Goal: Information Seeking & Learning: Check status

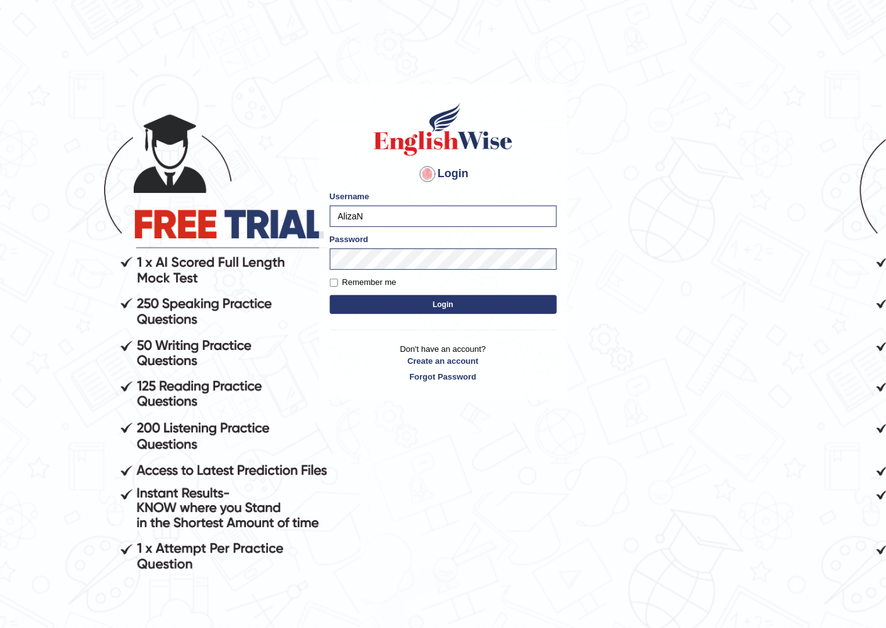
drag, startPoint x: 399, startPoint y: 218, endPoint x: 322, endPoint y: 222, distance: 77.7
click at [322, 222] on div "Login Please fix the following errors: Username AlizaN Password Remember me Log…" at bounding box center [443, 241] width 248 height 315
type input "hirokaM"
click at [317, 258] on main "Login Please fix the following errors: Username hirokaM Password Remember me Lo…" at bounding box center [443, 222] width 252 height 357
click at [338, 299] on button "Login" at bounding box center [443, 304] width 227 height 19
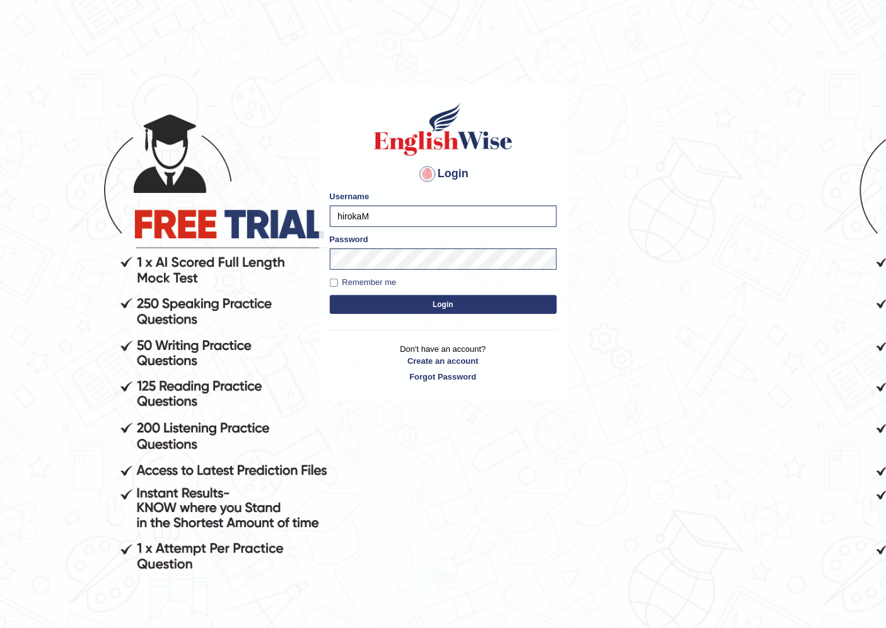
click at [338, 299] on button "Login" at bounding box center [443, 304] width 227 height 19
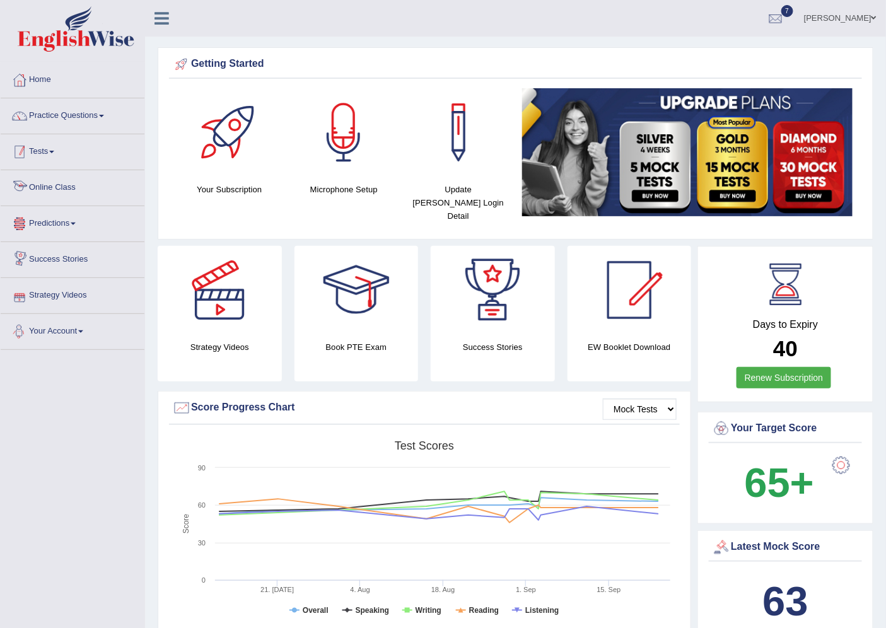
click at [47, 143] on link "Tests" at bounding box center [73, 150] width 144 height 32
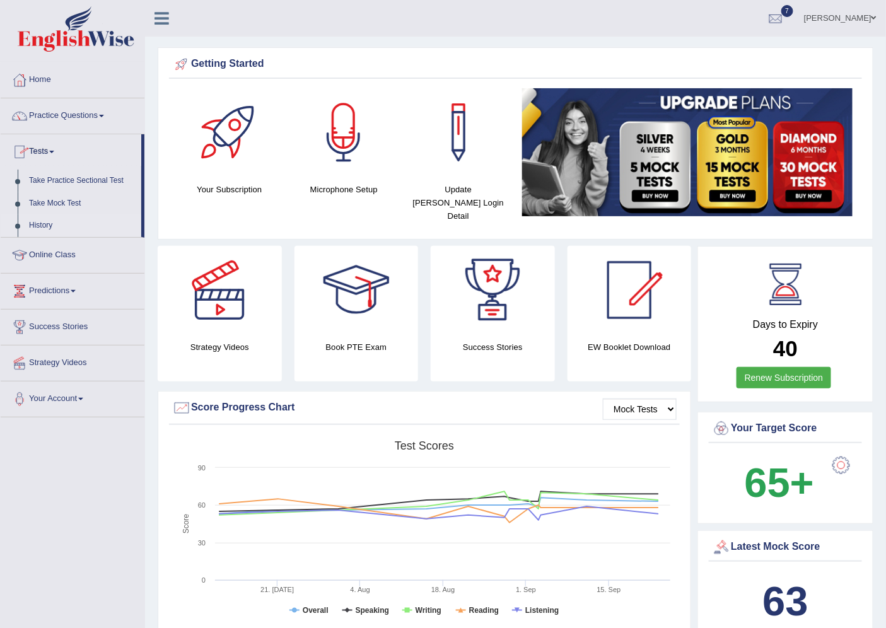
click at [46, 224] on link "History" at bounding box center [82, 225] width 118 height 23
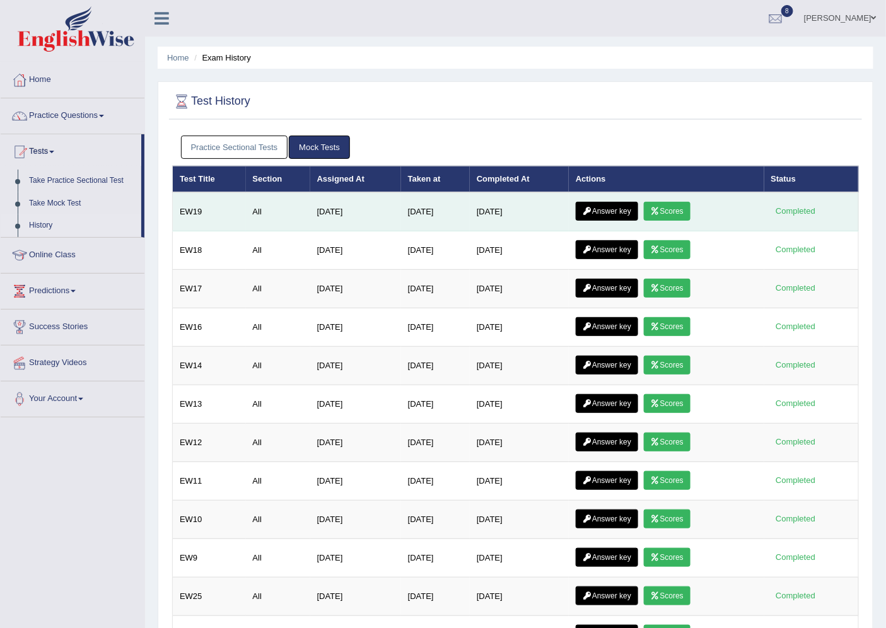
click at [671, 208] on link "Scores" at bounding box center [667, 211] width 47 height 19
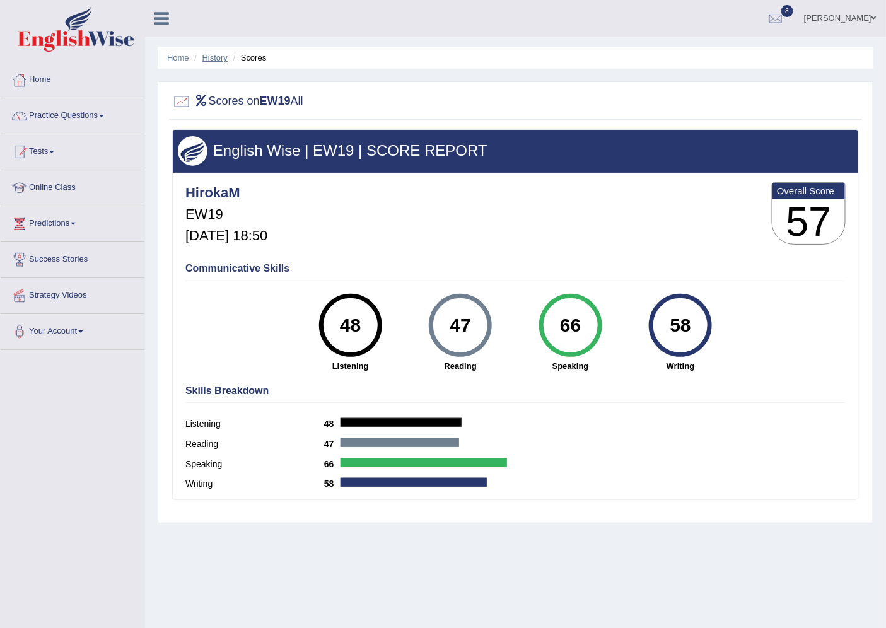
click at [221, 59] on link "History" at bounding box center [214, 57] width 25 height 9
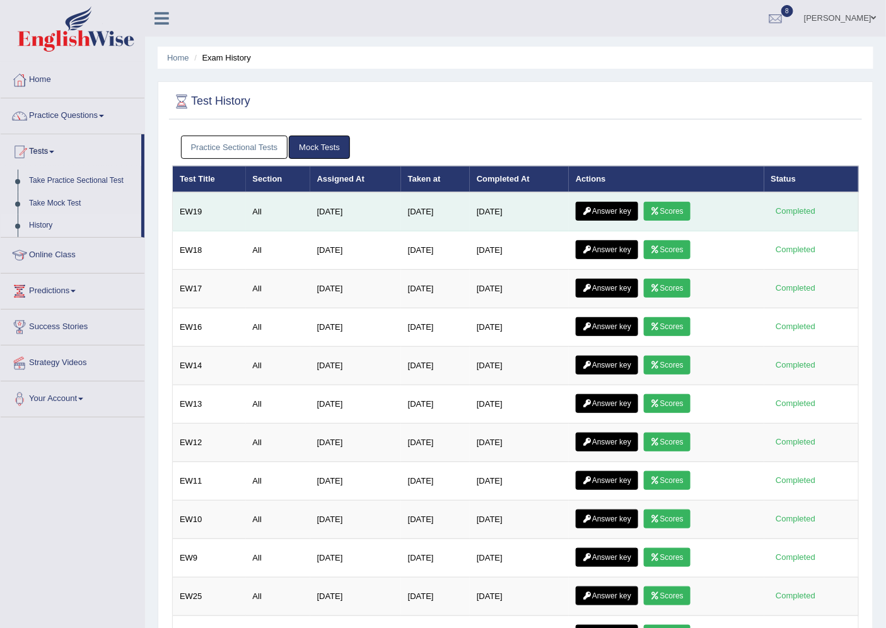
click at [673, 207] on link "Scores" at bounding box center [667, 211] width 47 height 19
click at [610, 206] on link "Answer key" at bounding box center [607, 211] width 62 height 19
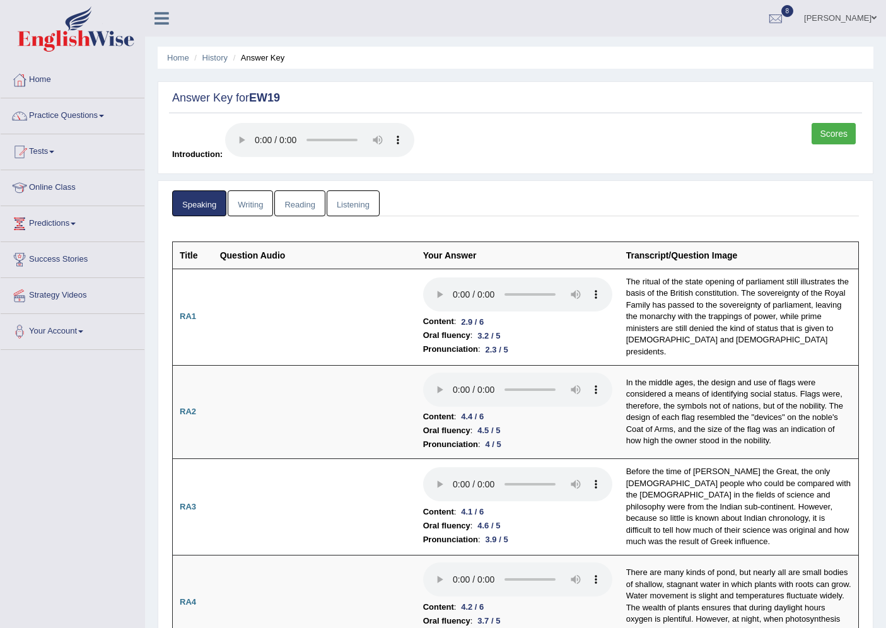
click at [248, 207] on link "Writing" at bounding box center [250, 203] width 45 height 26
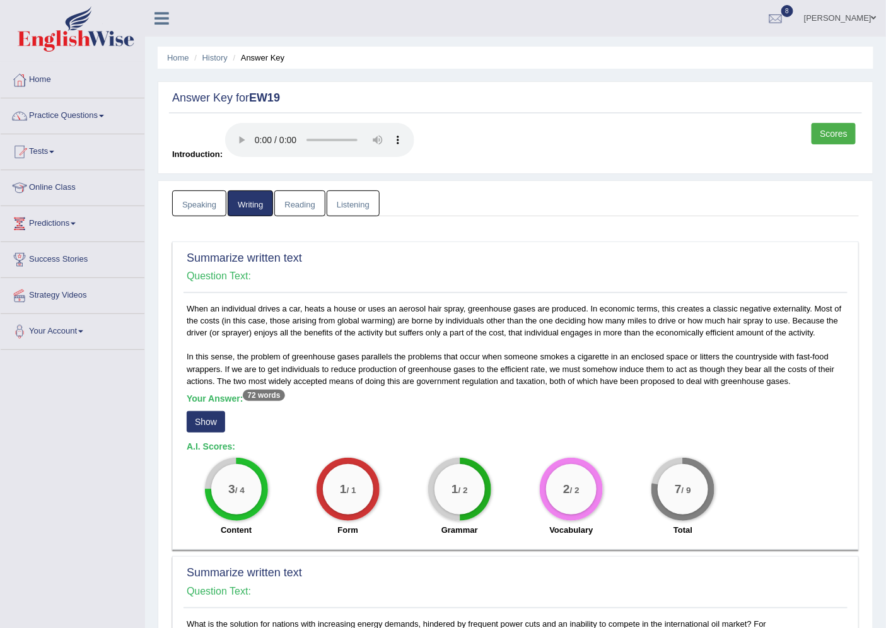
click at [295, 206] on link "Reading" at bounding box center [299, 203] width 50 height 26
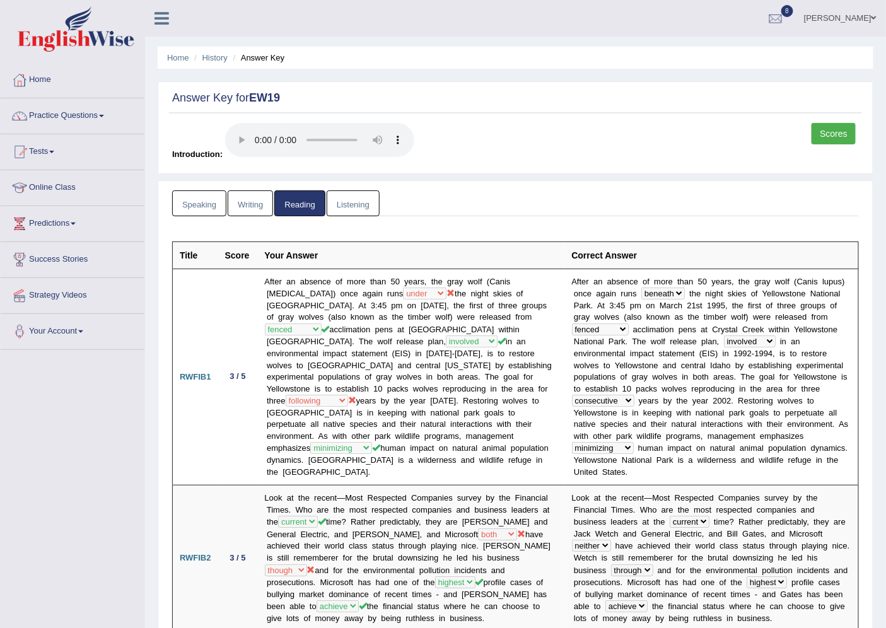
click at [354, 195] on link "Listening" at bounding box center [353, 203] width 53 height 26
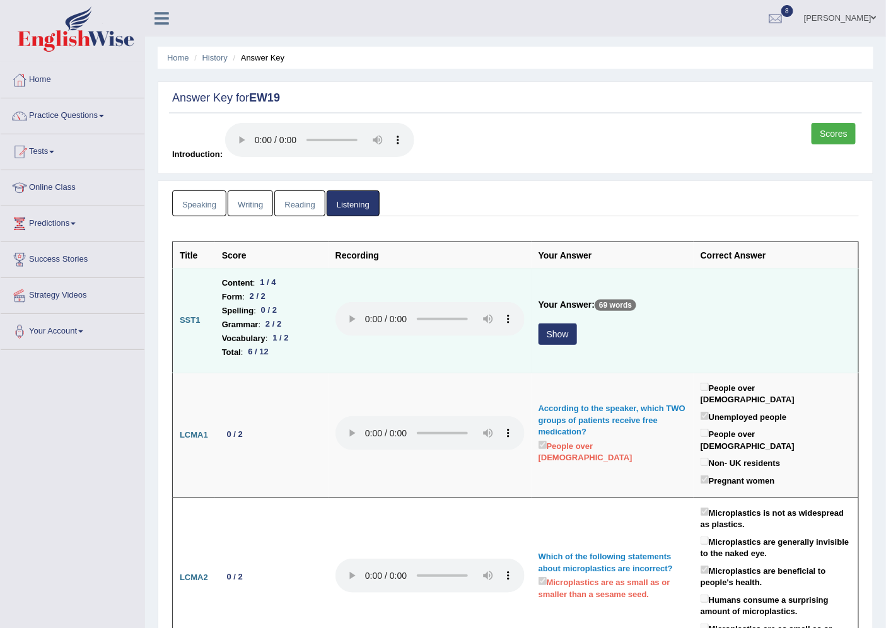
click at [550, 335] on button "Show" at bounding box center [557, 333] width 38 height 21
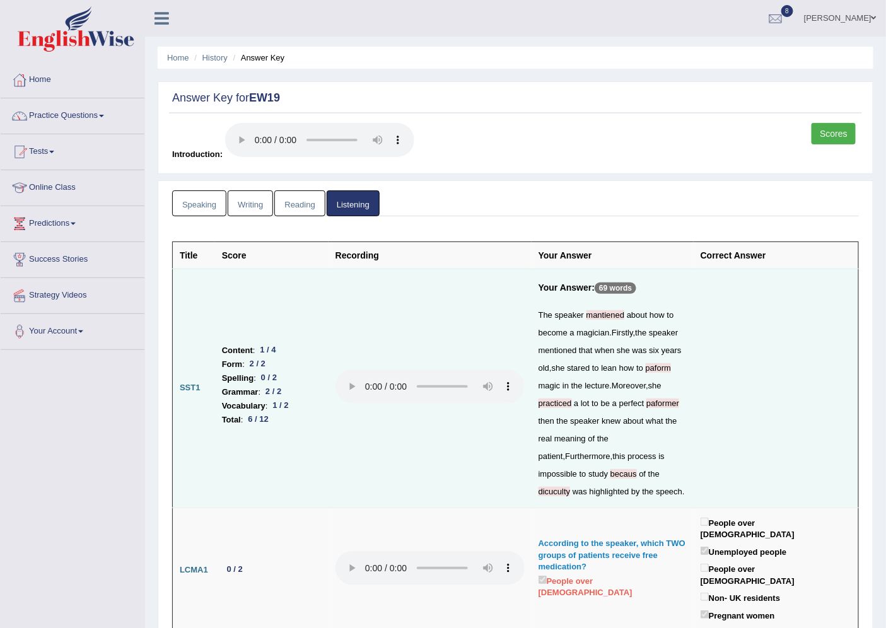
click at [825, 128] on link "Scores" at bounding box center [833, 133] width 44 height 21
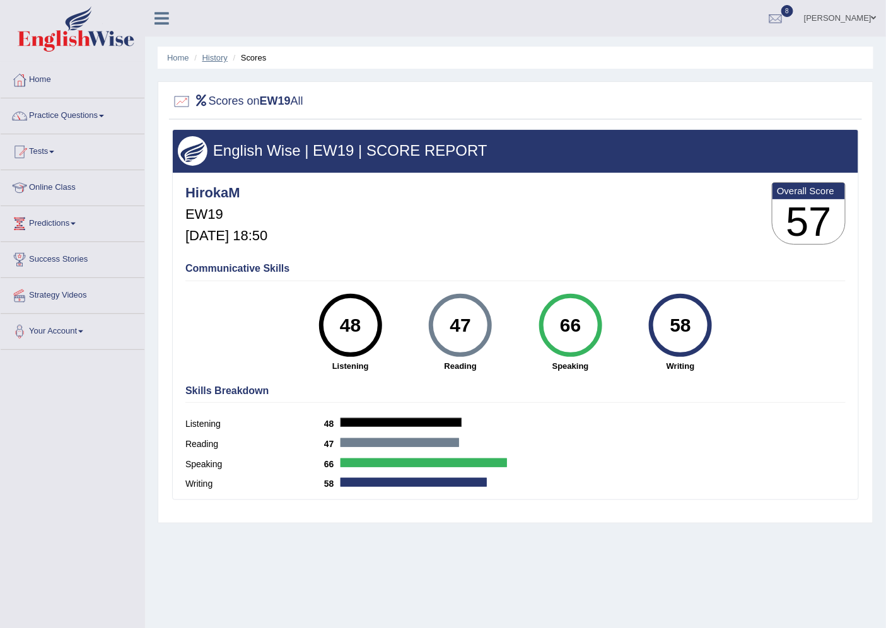
click at [205, 60] on link "History" at bounding box center [214, 57] width 25 height 9
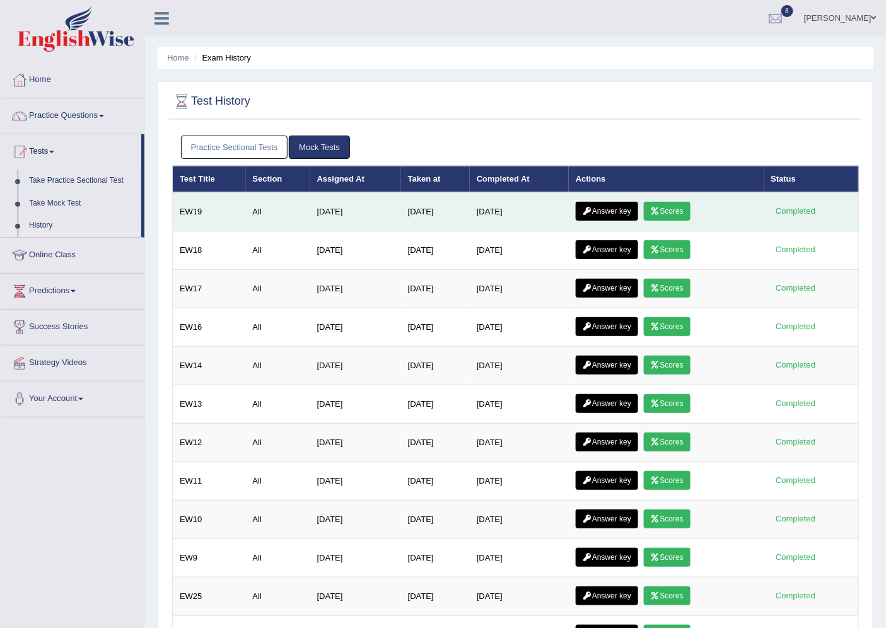
click at [620, 206] on link "Answer key" at bounding box center [607, 211] width 62 height 19
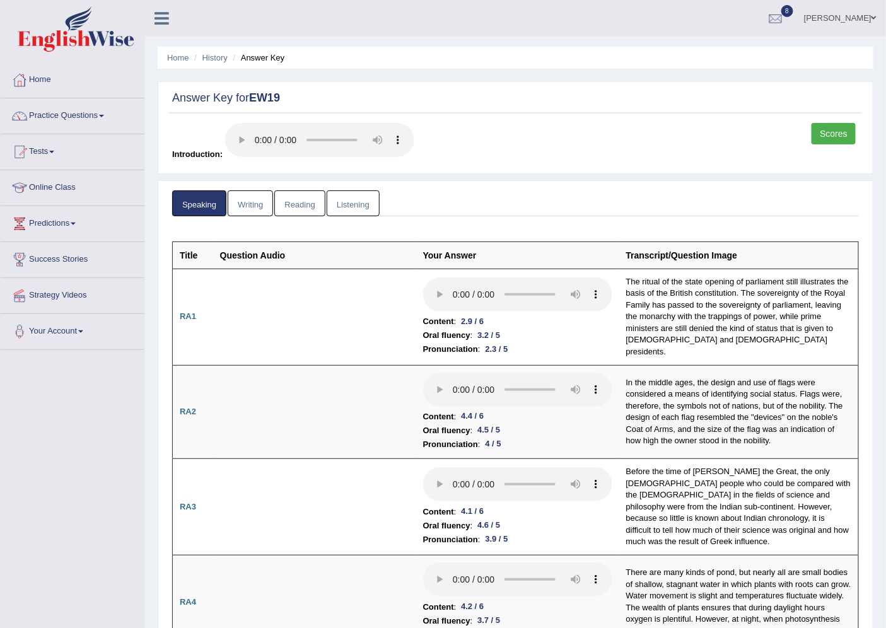
click at [368, 203] on link "Listening" at bounding box center [353, 203] width 53 height 26
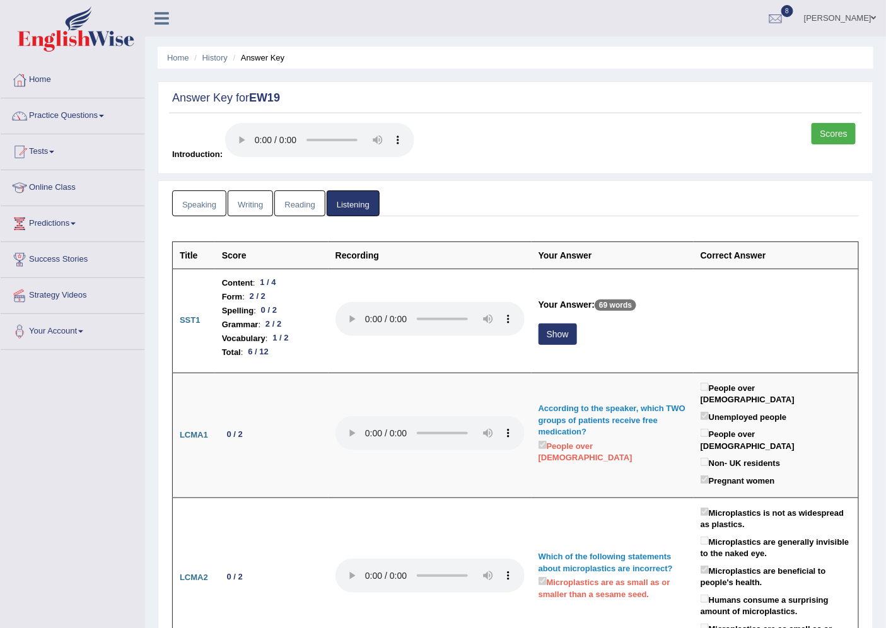
click at [299, 198] on link "Reading" at bounding box center [299, 203] width 50 height 26
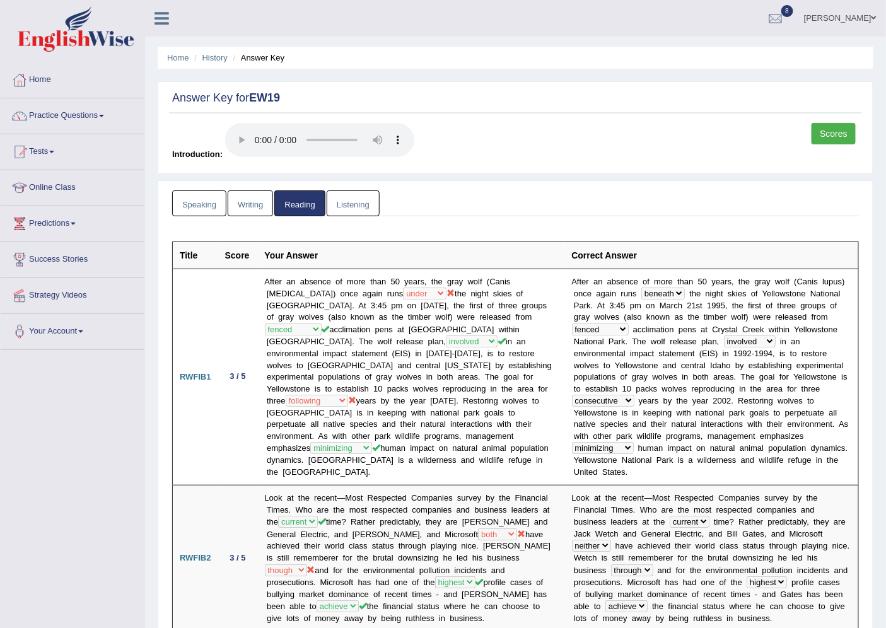
click at [364, 197] on link "Listening" at bounding box center [353, 203] width 53 height 26
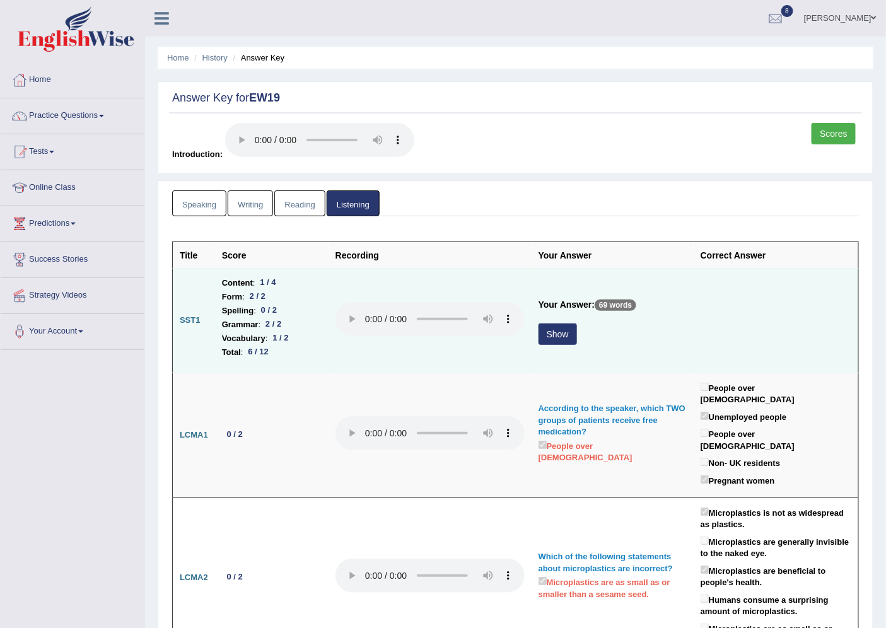
click at [557, 331] on button "Show" at bounding box center [557, 333] width 38 height 21
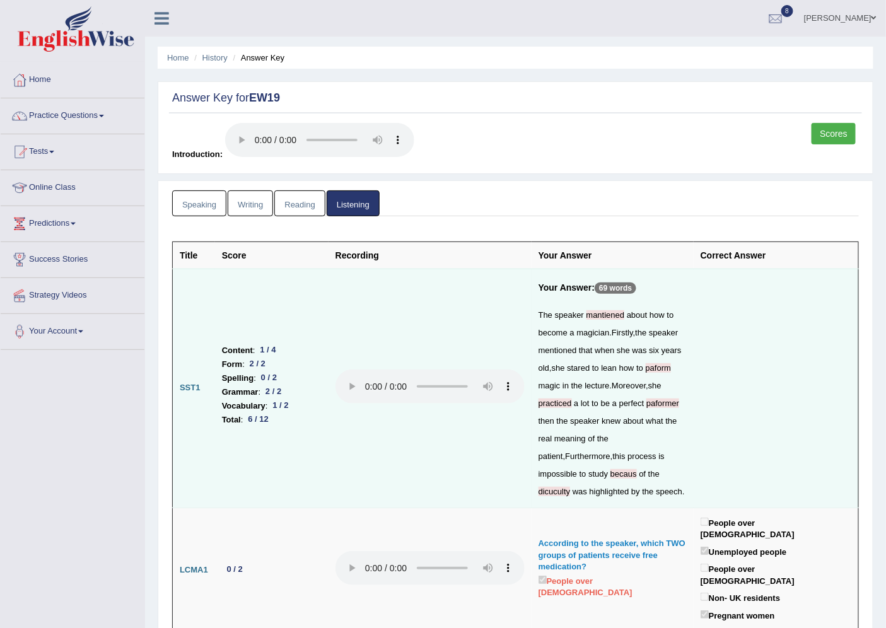
click at [842, 141] on link "Scores" at bounding box center [833, 133] width 44 height 21
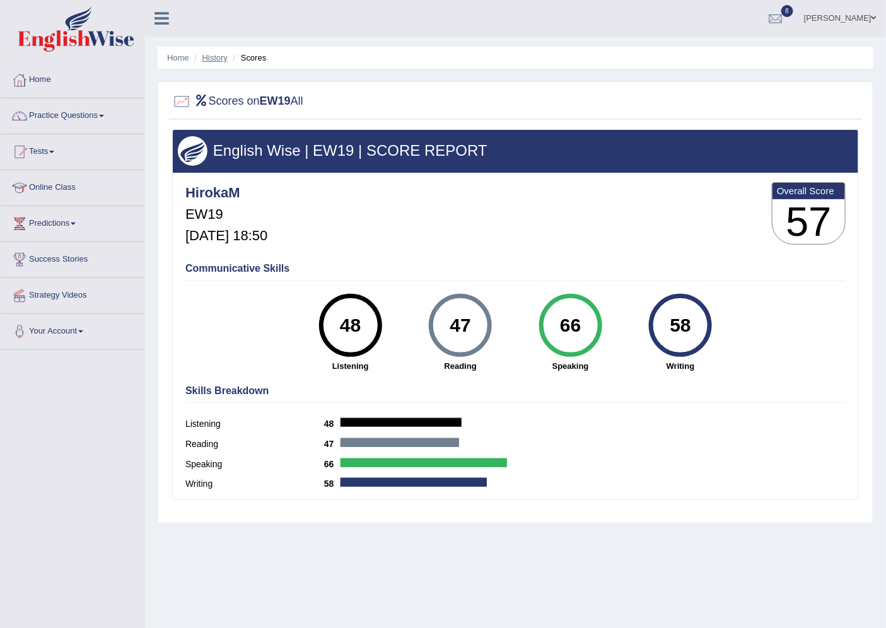
click at [202, 54] on link "History" at bounding box center [214, 57] width 25 height 9
click at [211, 55] on link "History" at bounding box center [214, 57] width 25 height 9
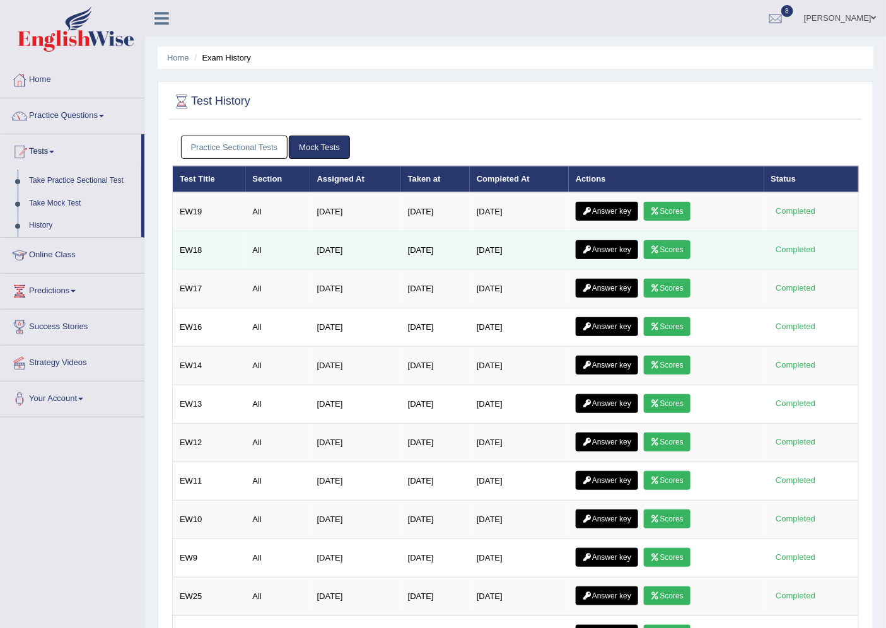
click at [682, 248] on link "Scores" at bounding box center [667, 249] width 47 height 19
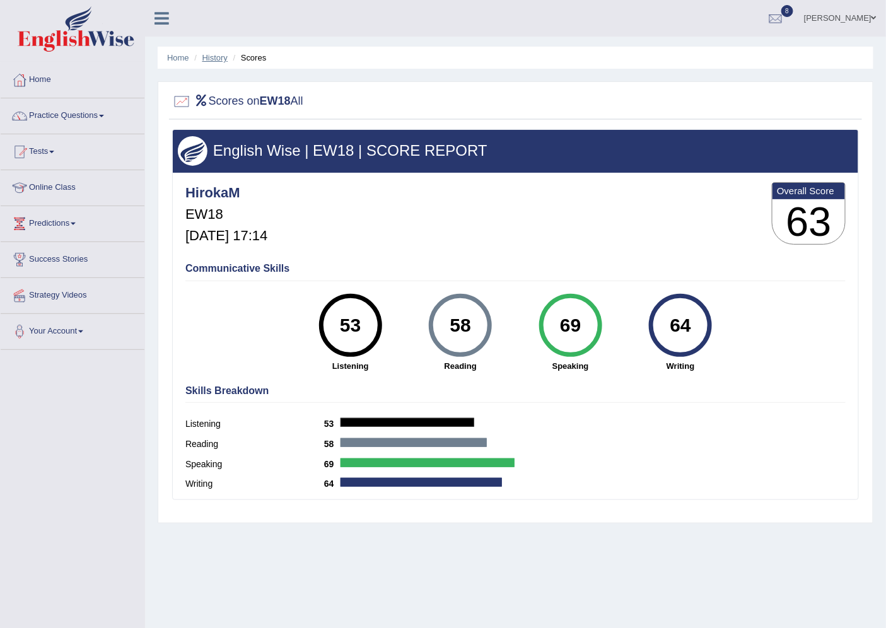
click at [215, 60] on link "History" at bounding box center [214, 57] width 25 height 9
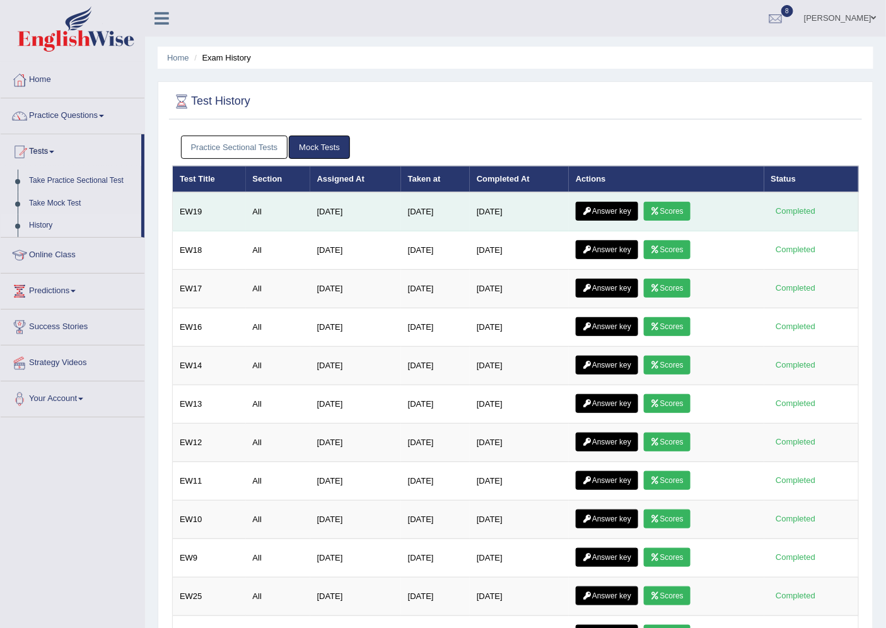
click at [584, 206] on link "Answer key" at bounding box center [607, 211] width 62 height 19
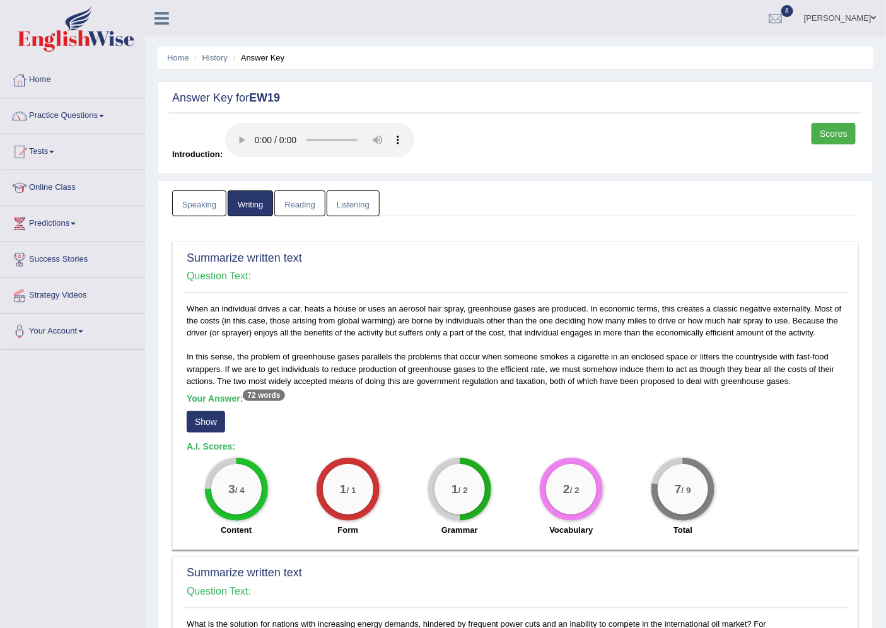
scroll to position [712, 0]
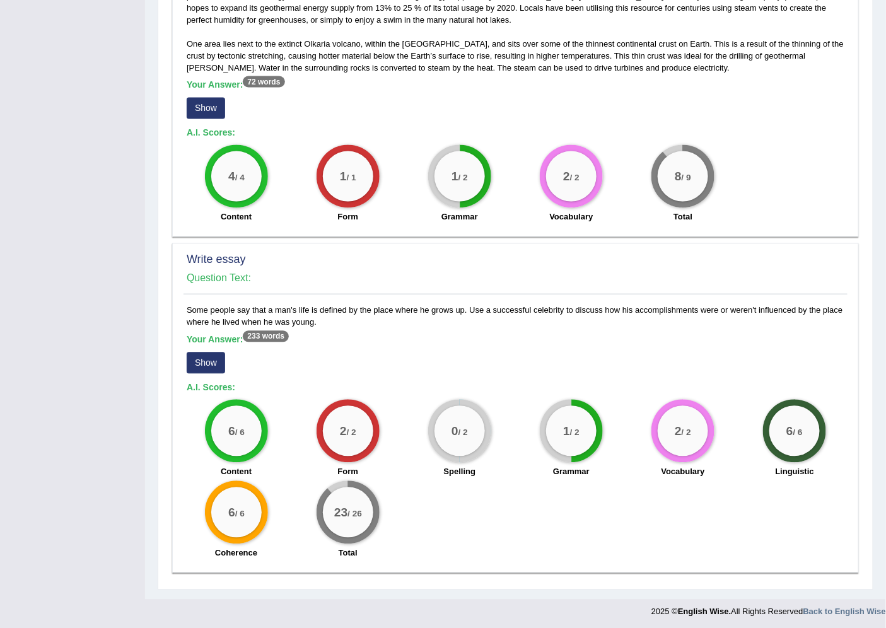
click at [200, 104] on button "Show" at bounding box center [206, 108] width 38 height 21
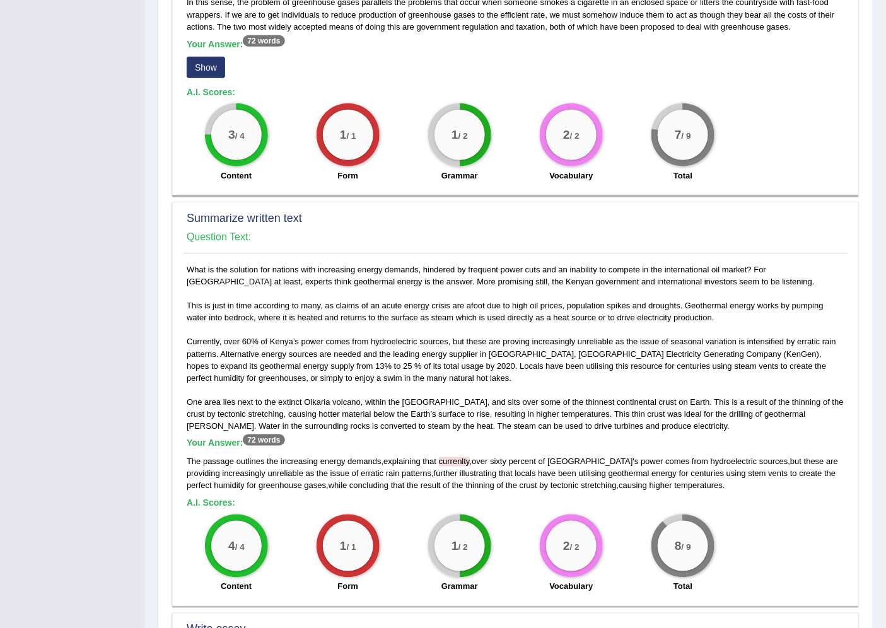
scroll to position [28, 0]
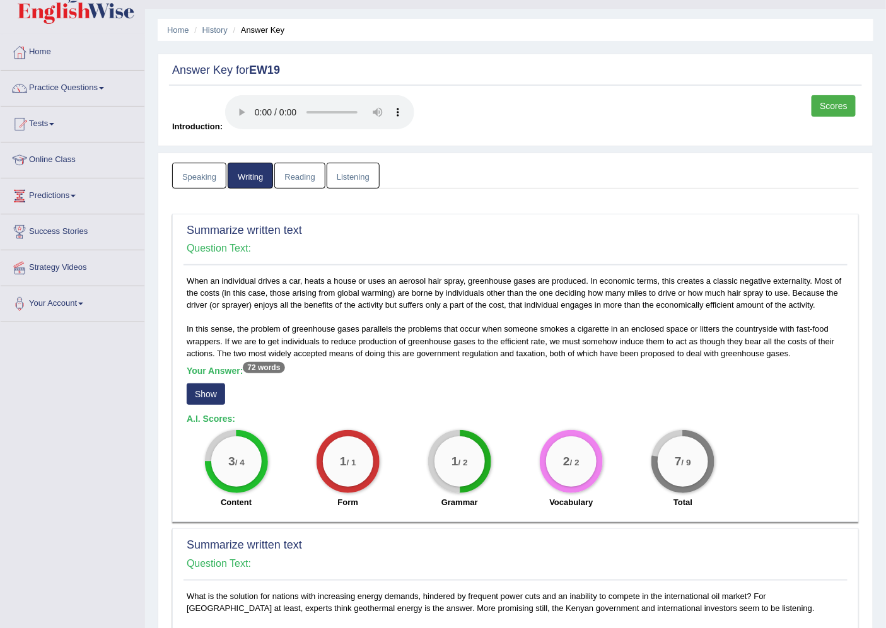
click at [195, 390] on button "Show" at bounding box center [206, 393] width 38 height 21
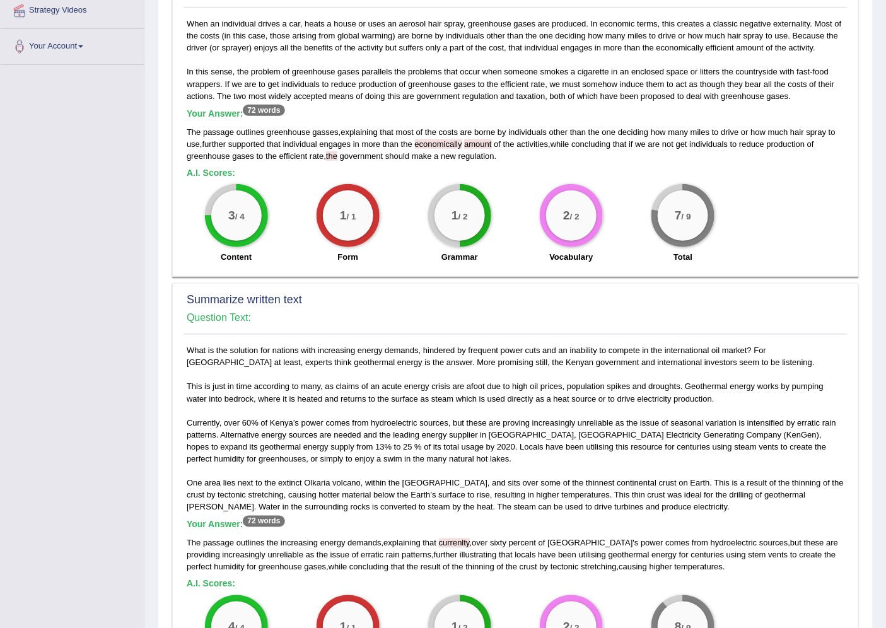
scroll to position [735, 0]
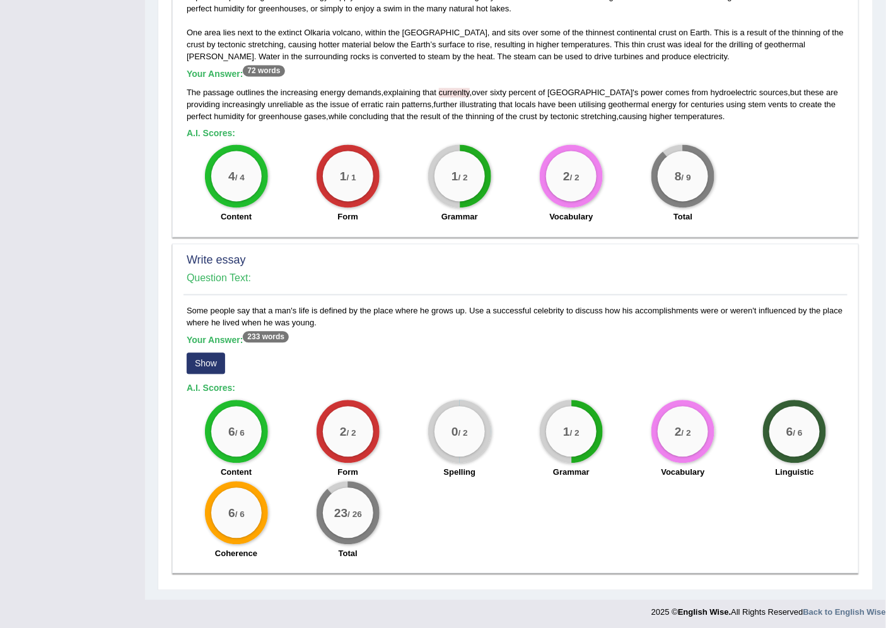
click at [211, 363] on button "Show" at bounding box center [206, 363] width 38 height 21
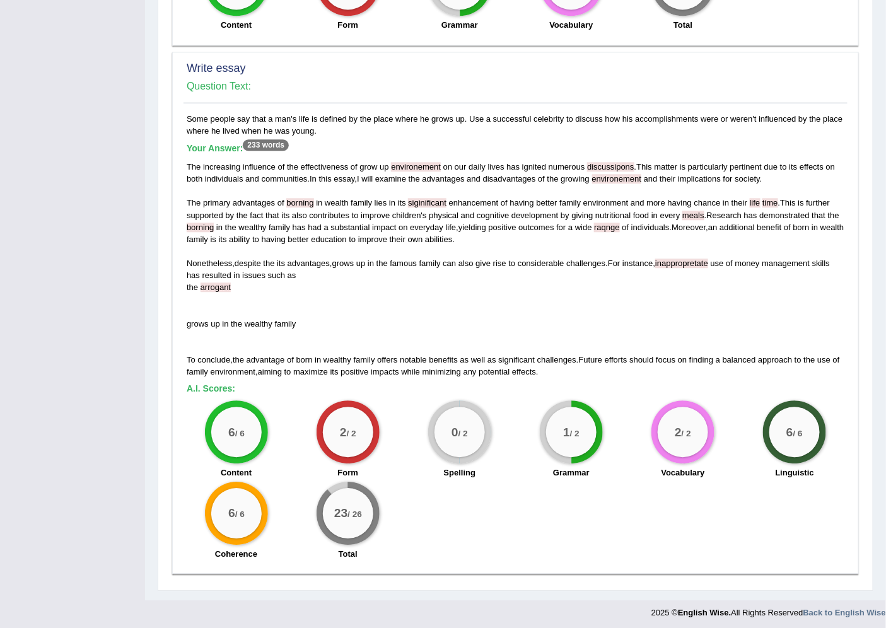
scroll to position [0, 0]
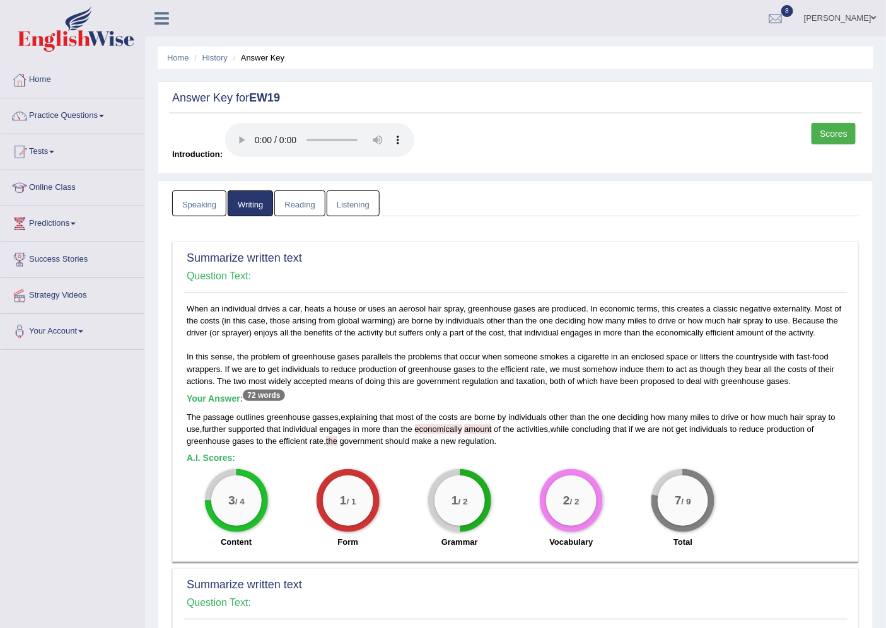
click at [304, 204] on link "Reading" at bounding box center [299, 203] width 50 height 26
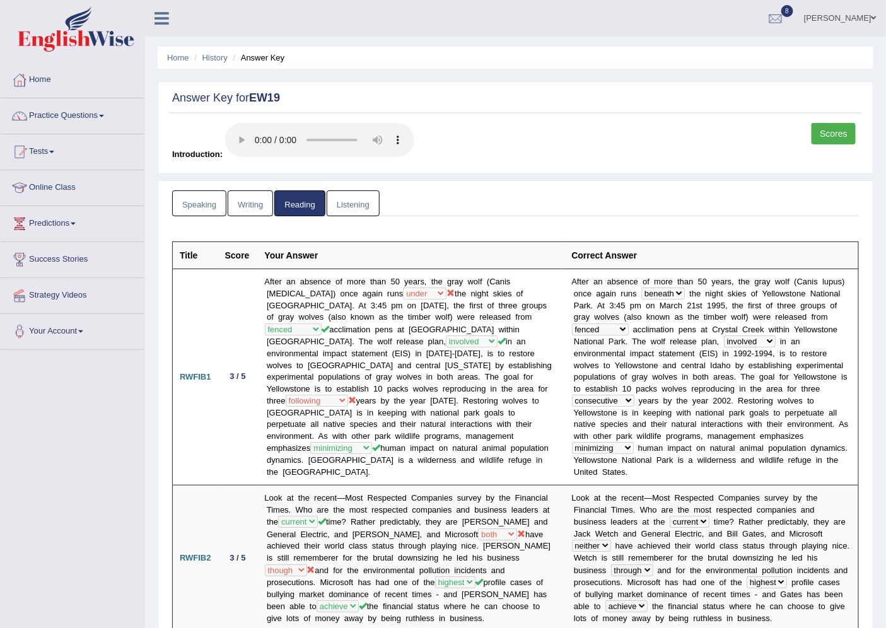
click at [357, 209] on link "Listening" at bounding box center [353, 203] width 53 height 26
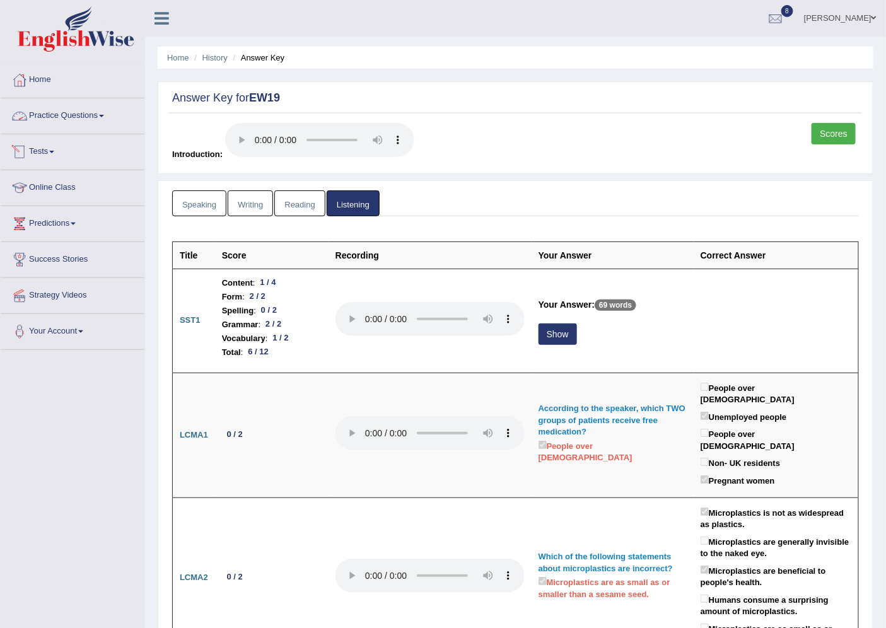
click at [54, 116] on link "Practice Questions" at bounding box center [73, 114] width 144 height 32
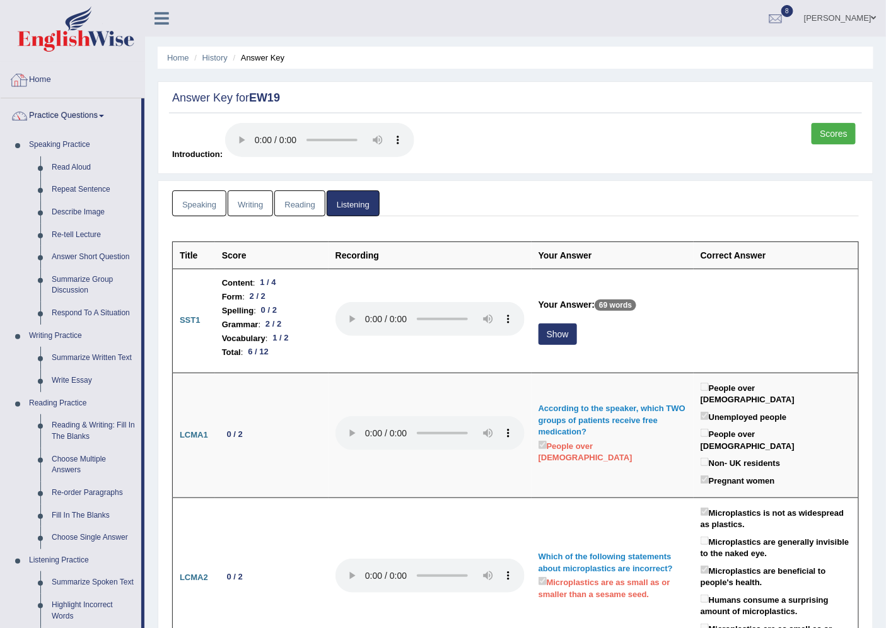
click at [38, 85] on link "Home" at bounding box center [73, 78] width 144 height 32
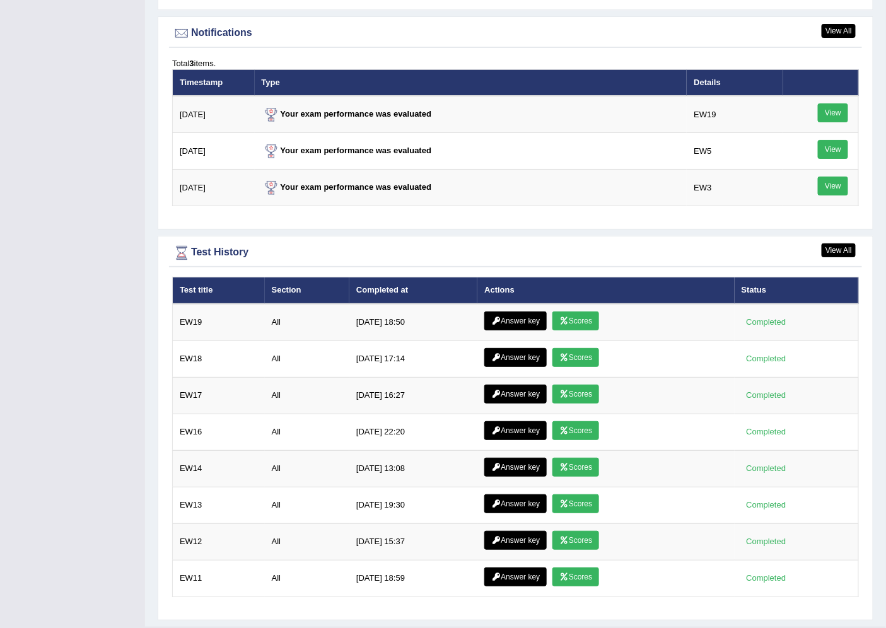
scroll to position [1547, 0]
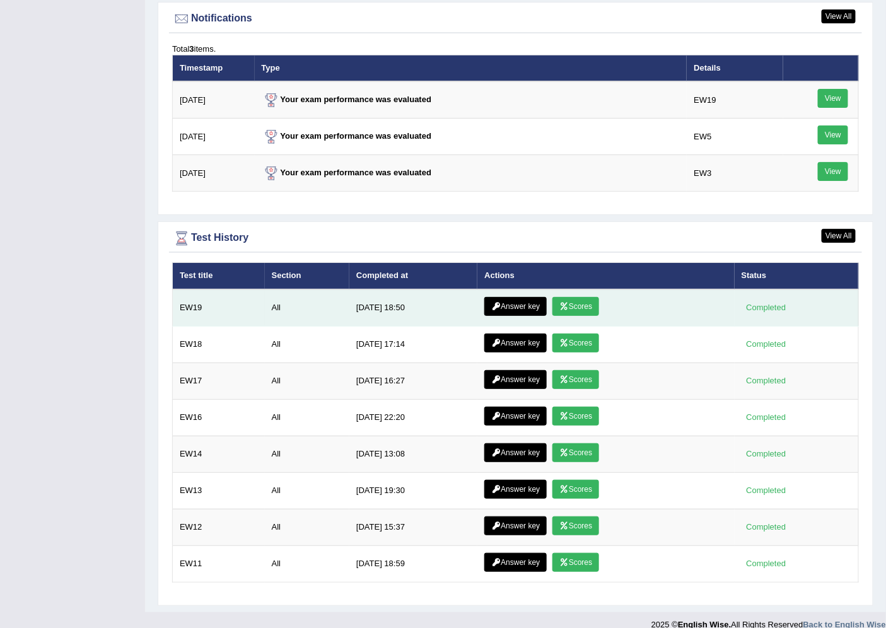
click at [530, 297] on link "Answer key" at bounding box center [515, 306] width 62 height 19
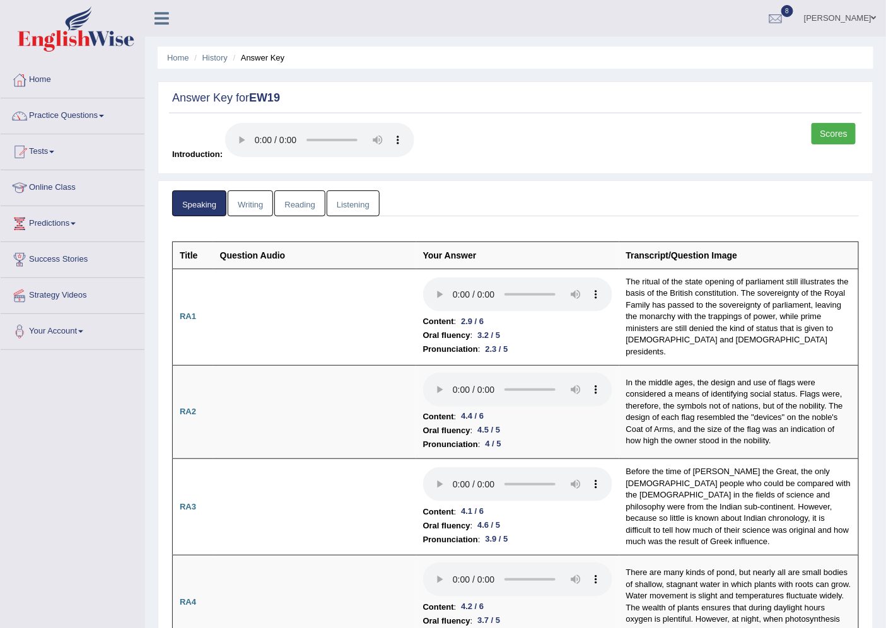
click at [354, 195] on link "Listening" at bounding box center [353, 203] width 53 height 26
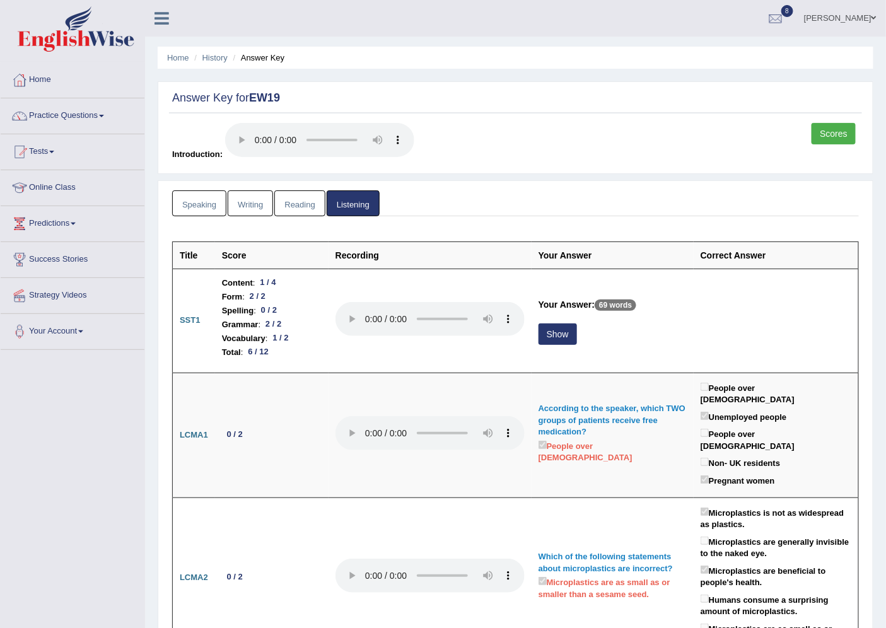
click at [289, 199] on link "Reading" at bounding box center [299, 203] width 50 height 26
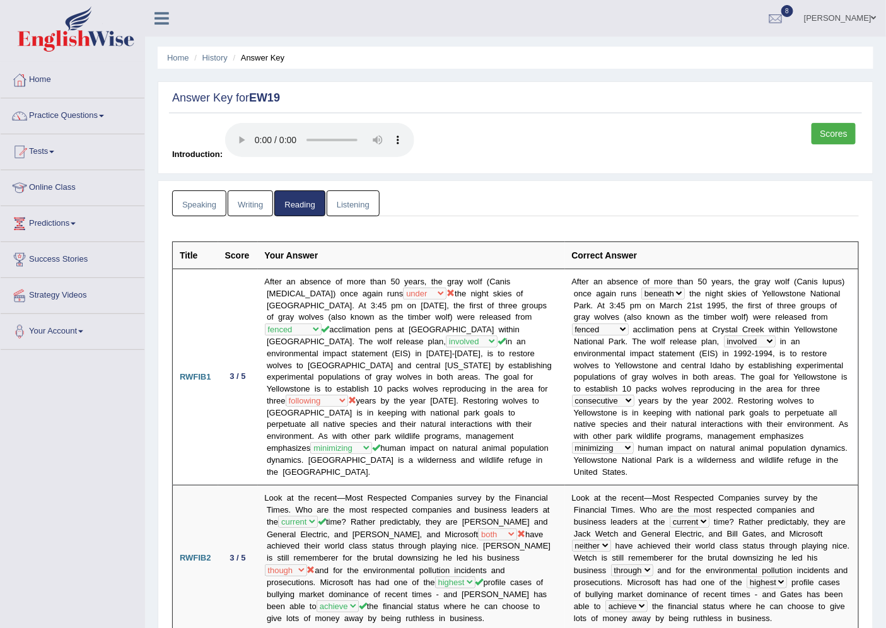
click at [356, 199] on link "Listening" at bounding box center [353, 203] width 53 height 26
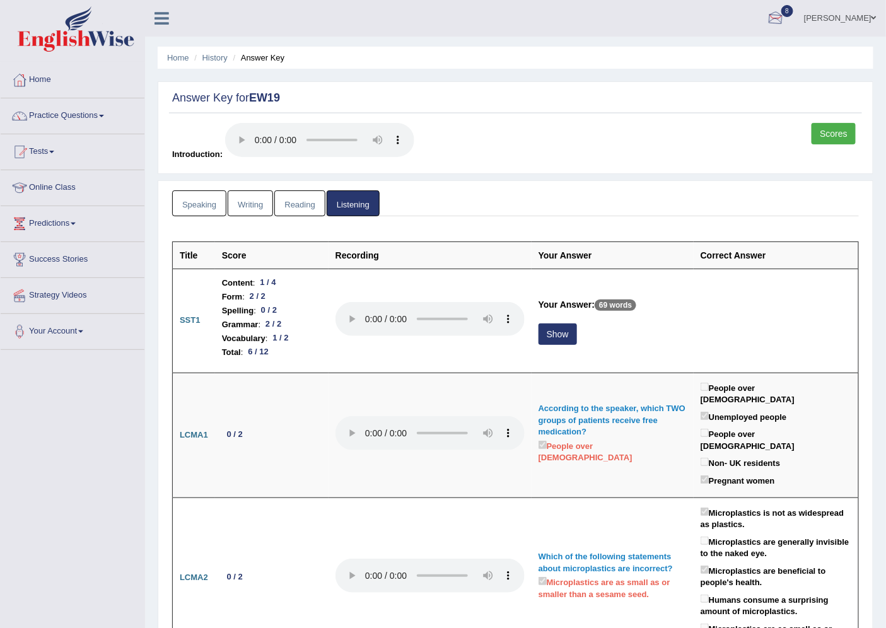
click at [775, 16] on div at bounding box center [775, 18] width 19 height 19
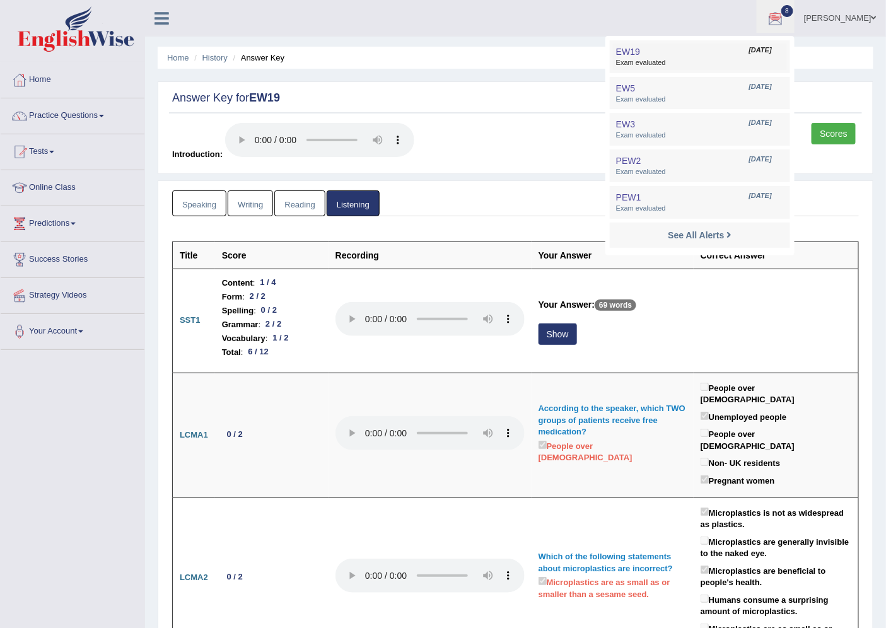
click at [634, 51] on span "EW19" at bounding box center [628, 52] width 24 height 10
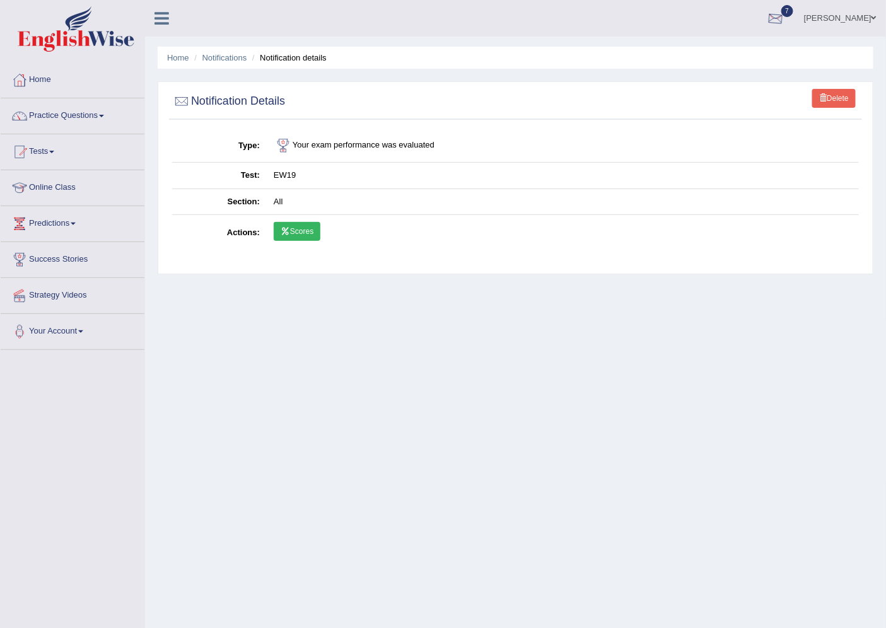
click at [773, 11] on div at bounding box center [775, 18] width 19 height 19
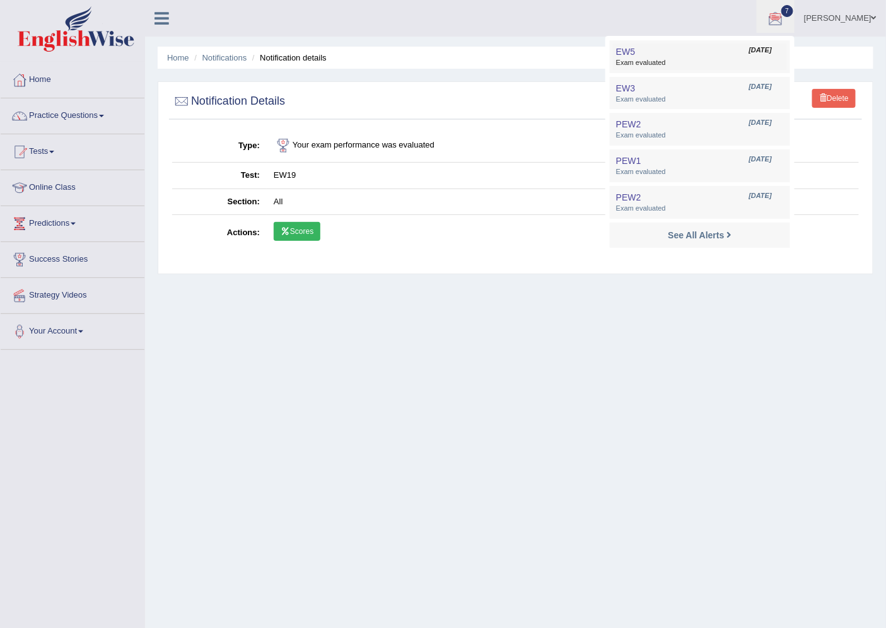
click at [670, 61] on span "Exam evaluated" at bounding box center [700, 63] width 168 height 10
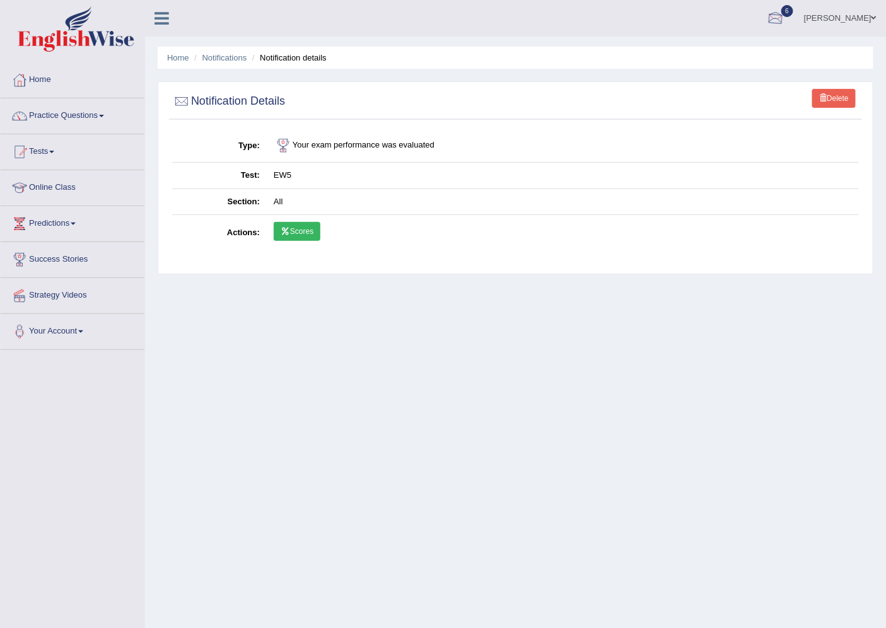
click at [779, 20] on div at bounding box center [775, 18] width 19 height 19
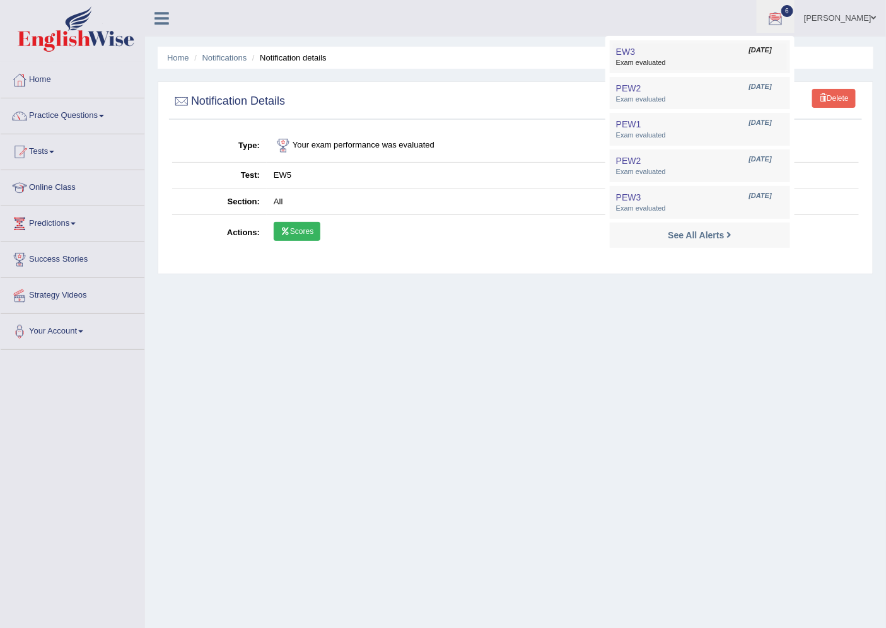
click at [716, 66] on span "Exam evaluated" at bounding box center [700, 63] width 168 height 10
click at [692, 52] on link "PEW2 Jun 12, 2025 Exam evaluated" at bounding box center [700, 57] width 174 height 26
click at [690, 59] on span "Exam evaluated" at bounding box center [700, 63] width 168 height 10
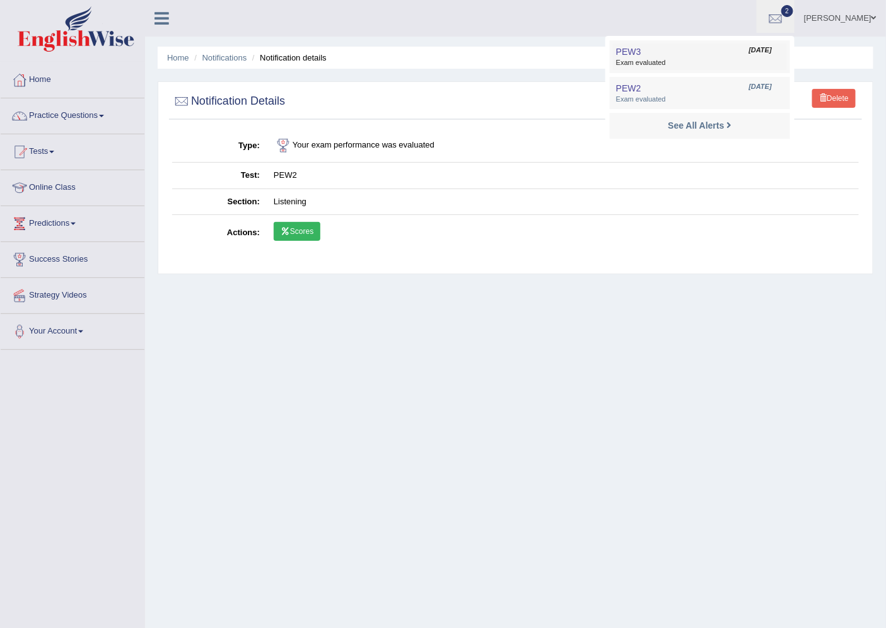
click at [682, 55] on link "PEW3 [DATE] Exam evaluated" at bounding box center [700, 57] width 174 height 26
click at [676, 63] on span "Exam evaluated" at bounding box center [700, 63] width 168 height 10
click at [43, 73] on link "Home" at bounding box center [73, 78] width 144 height 32
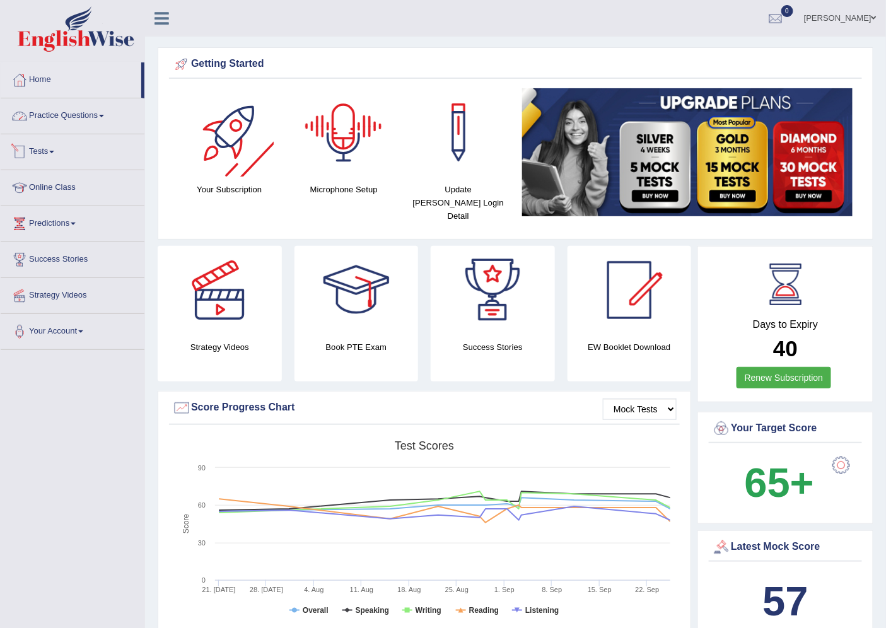
click at [66, 110] on link "Practice Questions" at bounding box center [73, 114] width 144 height 32
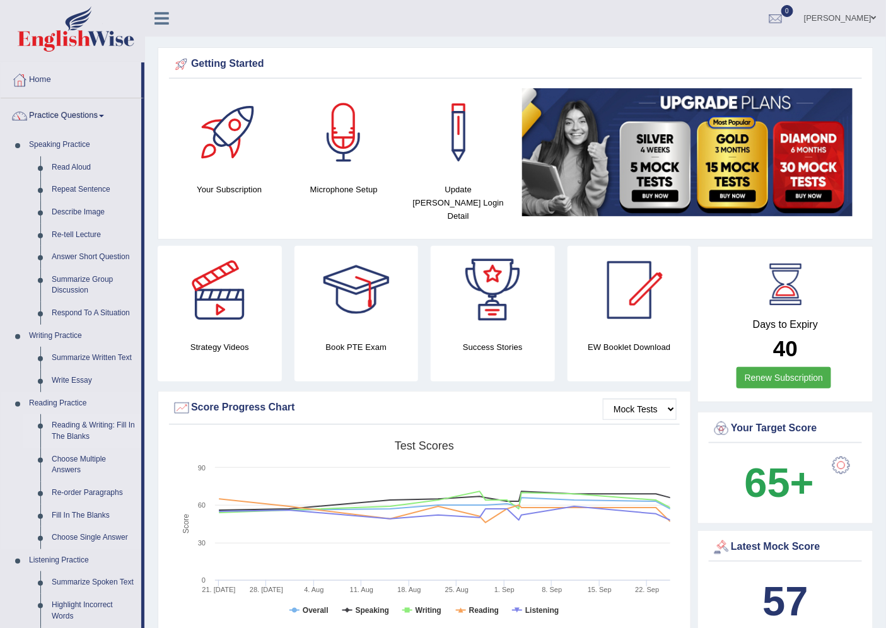
click at [73, 431] on link "Reading & Writing: Fill In The Blanks" at bounding box center [93, 430] width 95 height 33
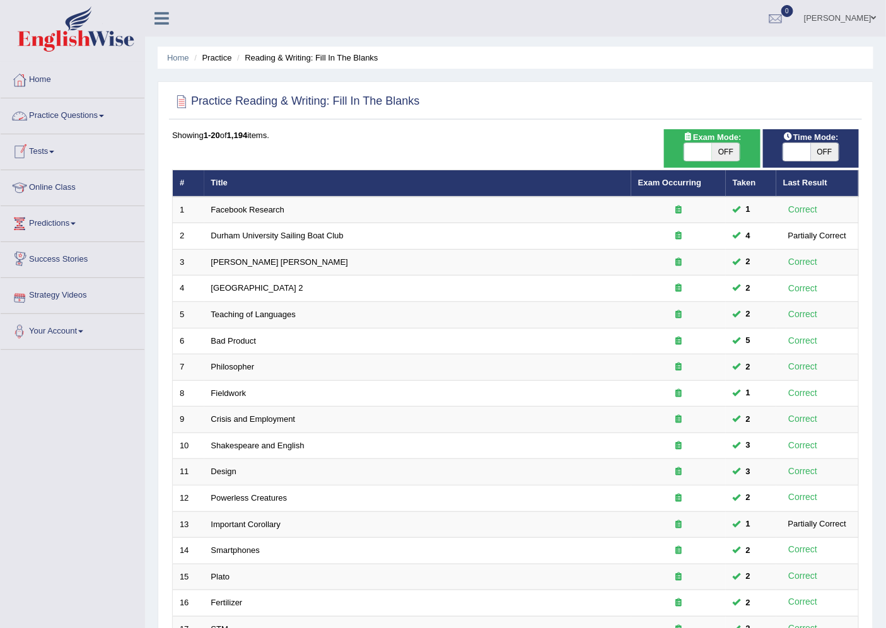
click at [34, 146] on link "Tests" at bounding box center [73, 150] width 144 height 32
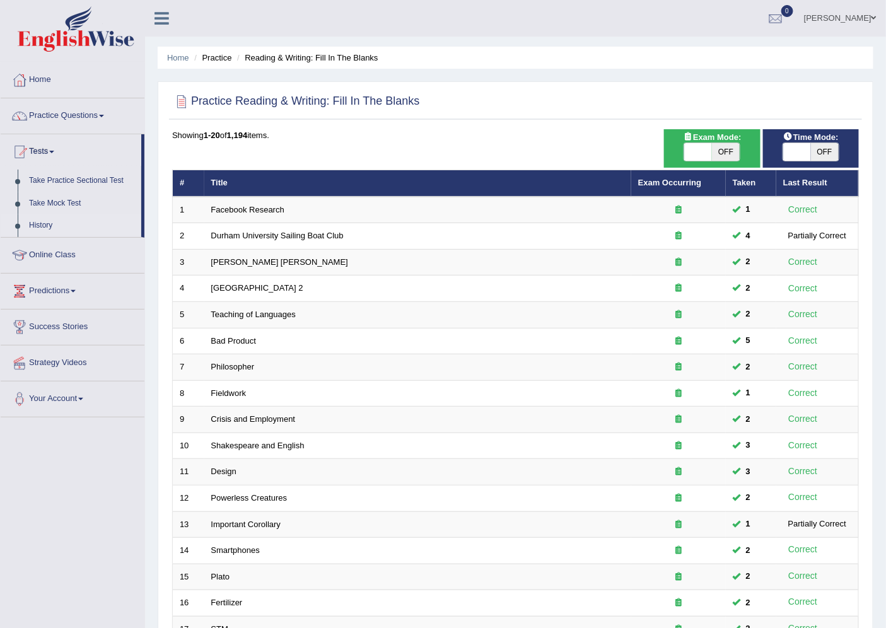
click at [47, 224] on link "History" at bounding box center [82, 225] width 118 height 23
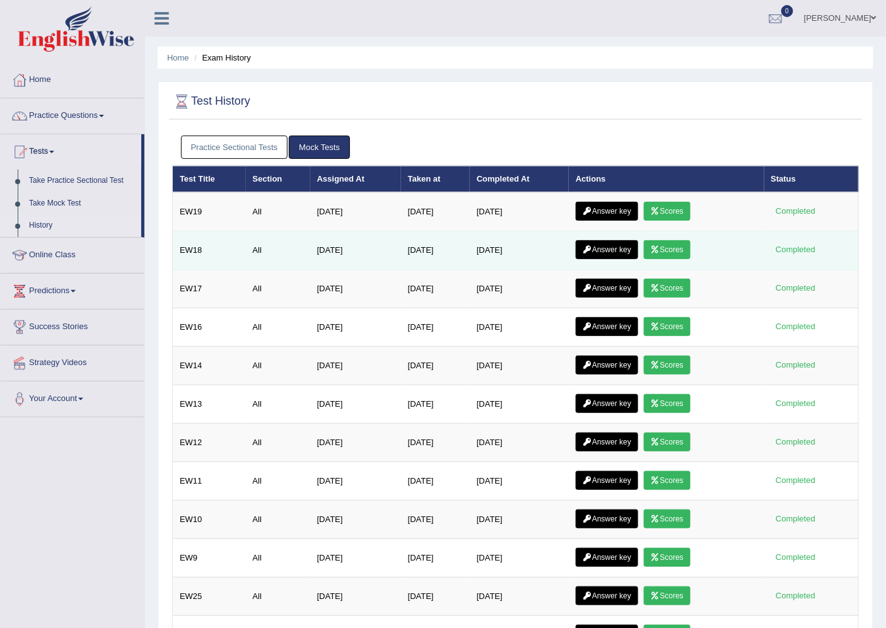
click at [660, 248] on icon at bounding box center [655, 250] width 9 height 8
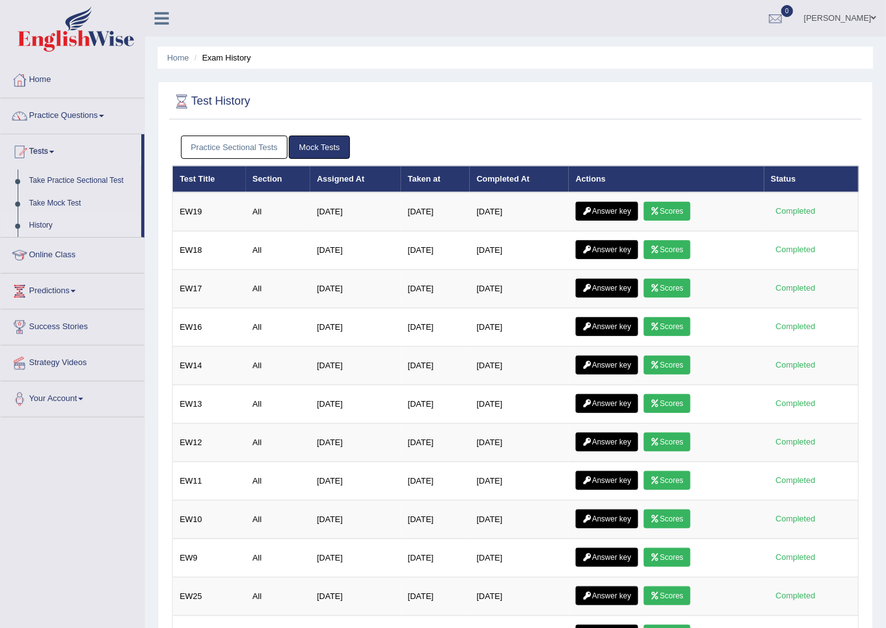
click at [673, 207] on link "Scores" at bounding box center [667, 211] width 47 height 19
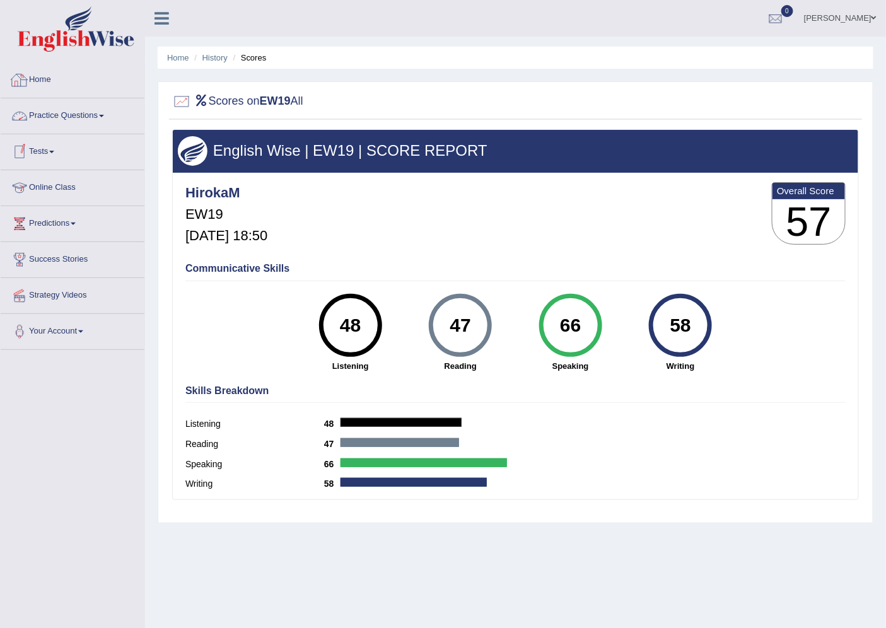
click at [47, 81] on link "Home" at bounding box center [73, 78] width 144 height 32
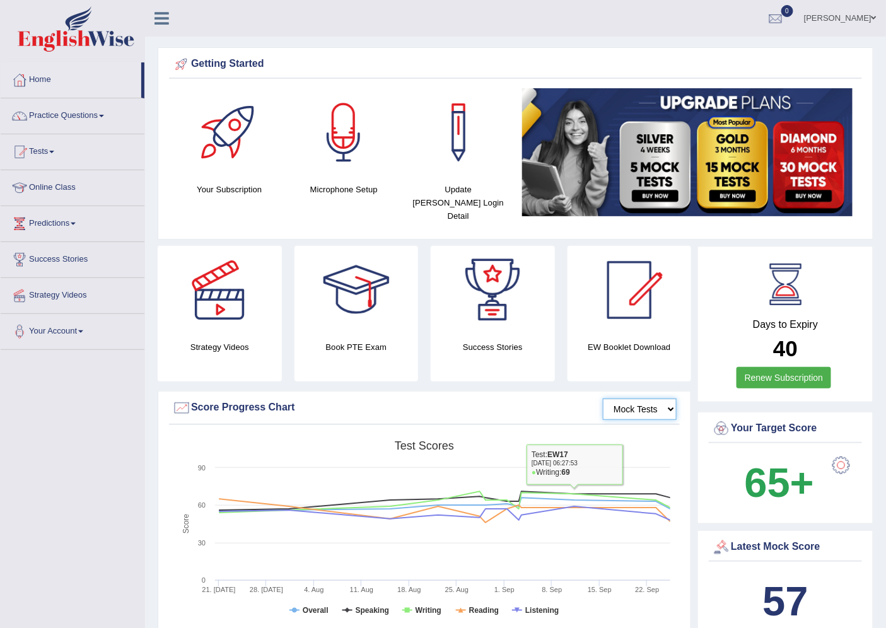
click at [644, 398] on select "Mock Tests" at bounding box center [640, 408] width 74 height 21
